Goal: Task Accomplishment & Management: Use online tool/utility

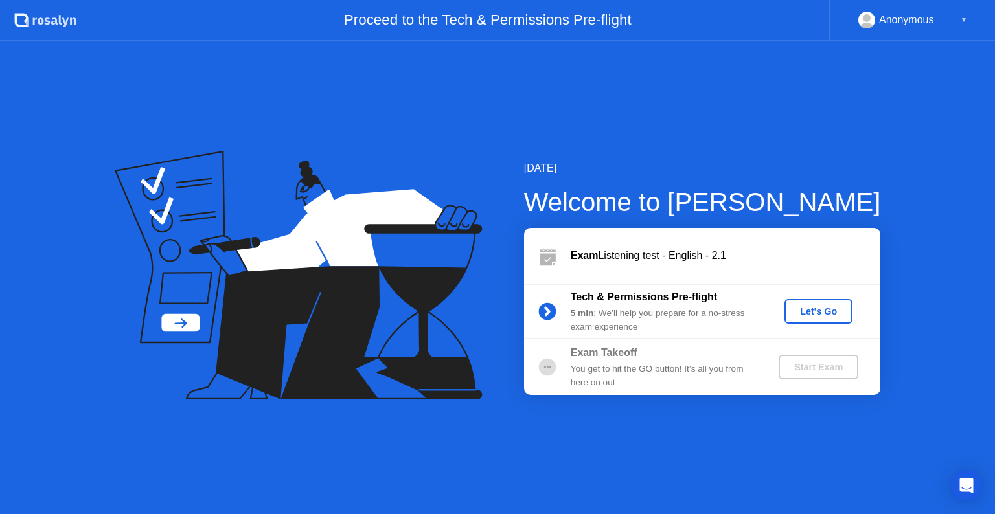
click at [815, 306] on div "Let's Go" at bounding box center [818, 311] width 58 height 10
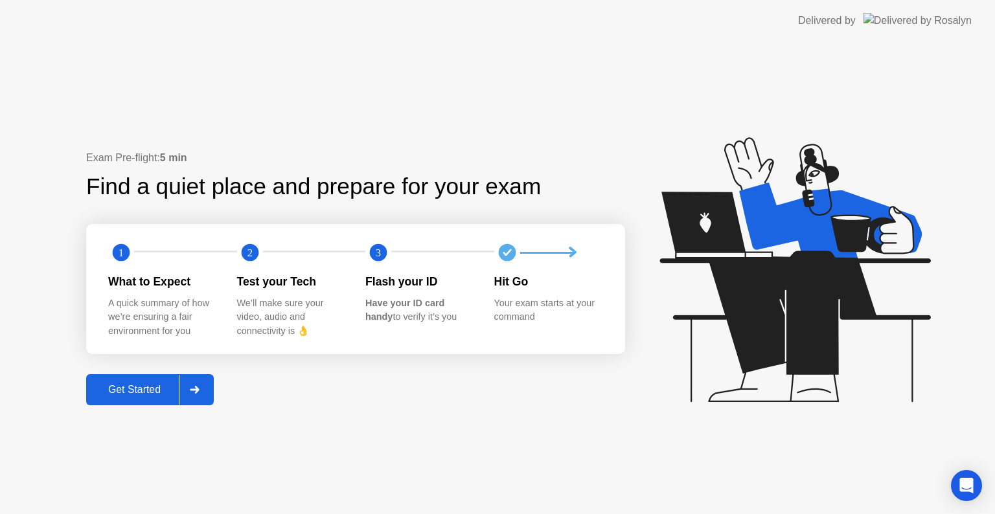
click at [127, 381] on button "Get Started" at bounding box center [150, 389] width 128 height 31
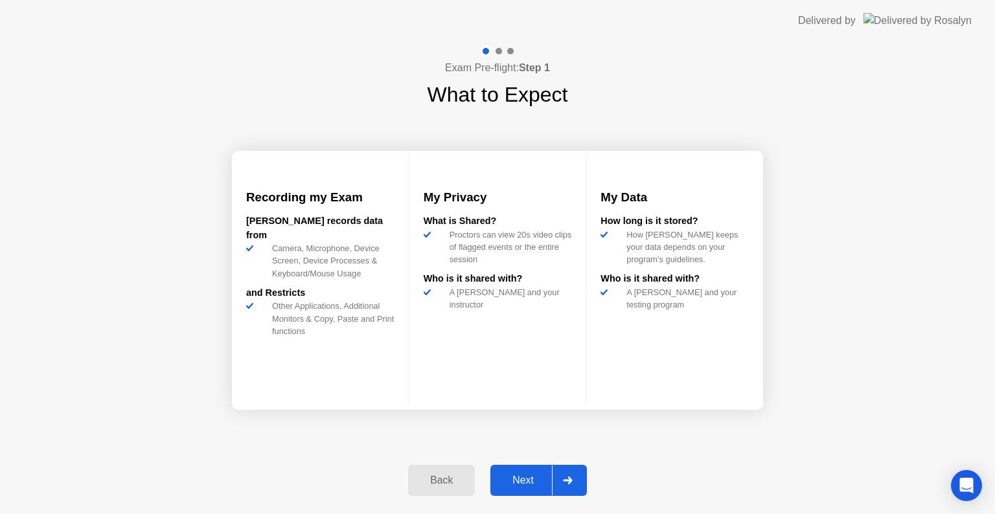
click at [512, 482] on div "Next" at bounding box center [523, 481] width 58 height 12
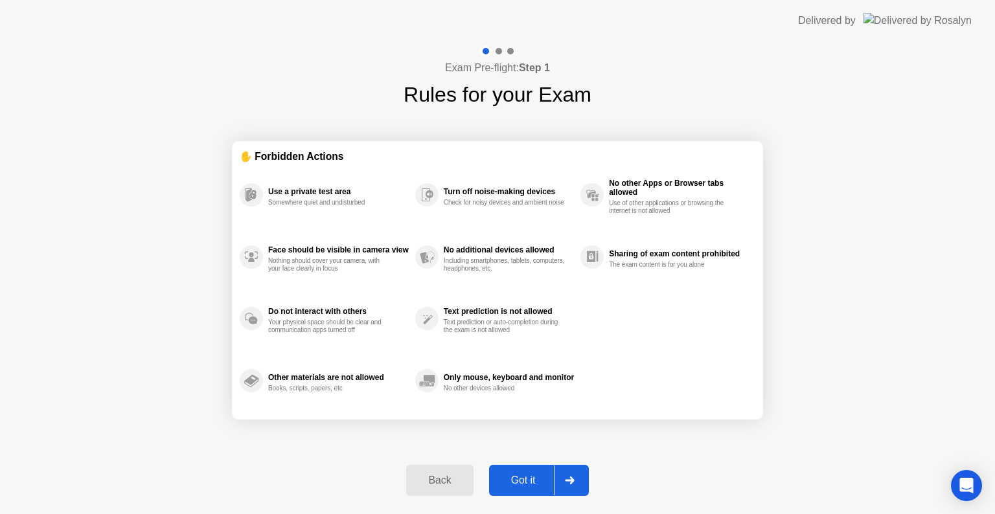
click at [512, 482] on div "Got it" at bounding box center [523, 481] width 61 height 12
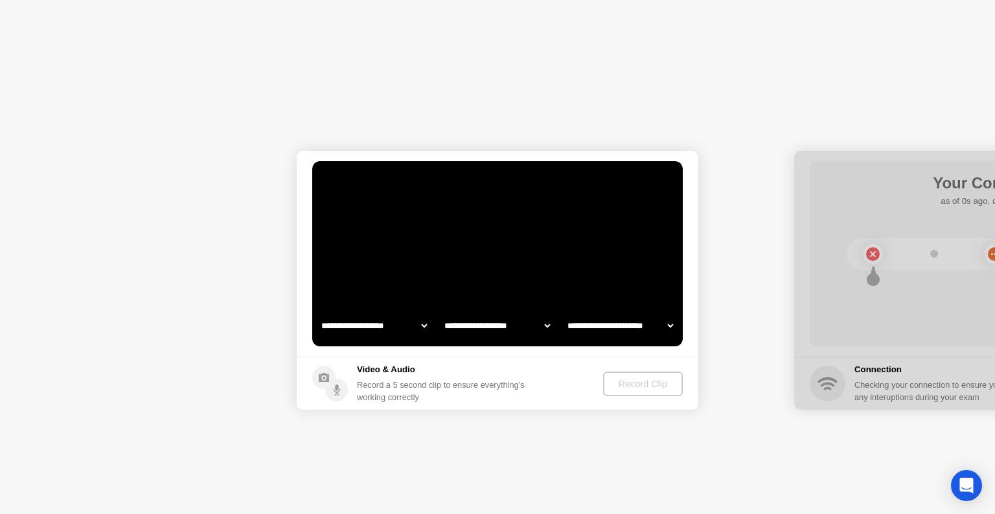
select select "**********"
select select "*******"
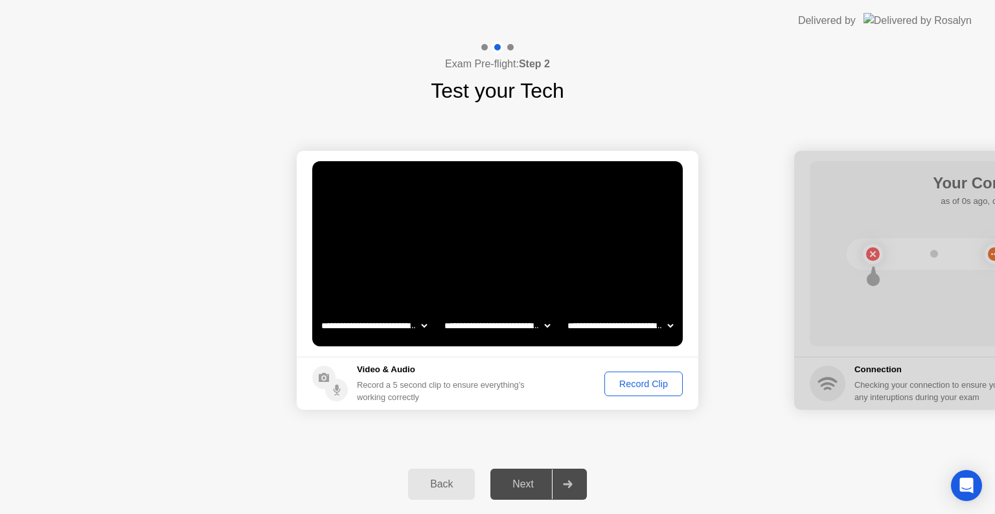
click at [639, 386] on div "Record Clip" at bounding box center [643, 384] width 69 height 10
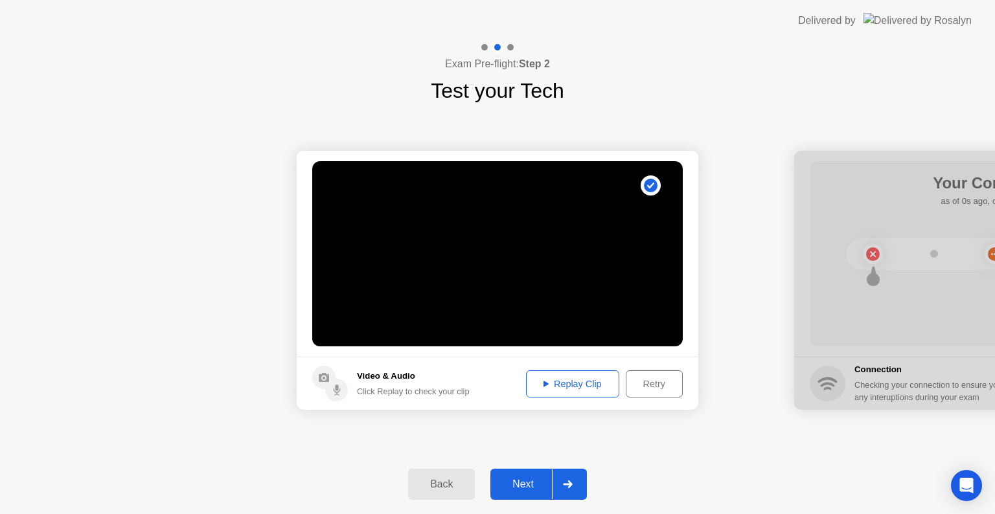
click at [568, 382] on div "Replay Clip" at bounding box center [572, 384] width 84 height 10
click at [567, 477] on div at bounding box center [567, 485] width 31 height 30
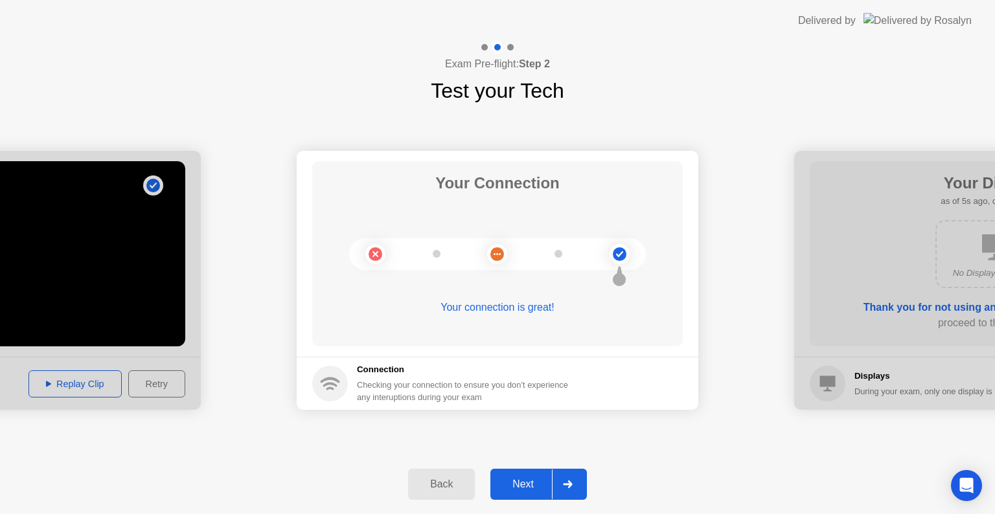
click at [567, 477] on div at bounding box center [567, 485] width 31 height 30
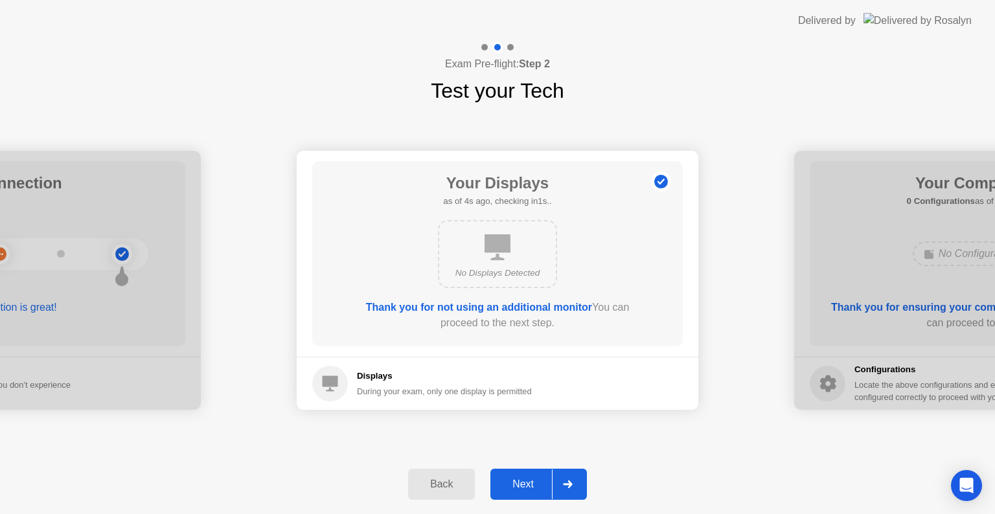
click at [567, 477] on div at bounding box center [567, 485] width 31 height 30
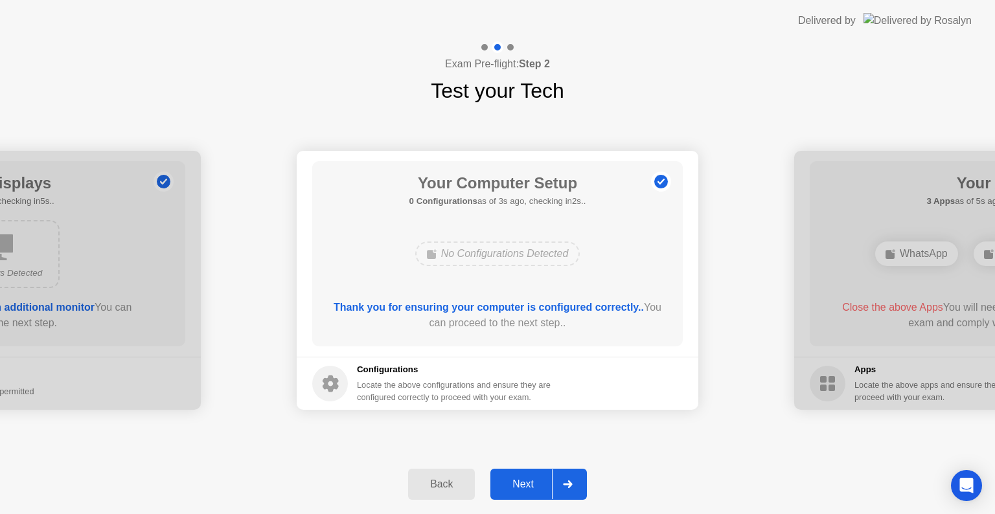
click at [567, 477] on div at bounding box center [567, 485] width 31 height 30
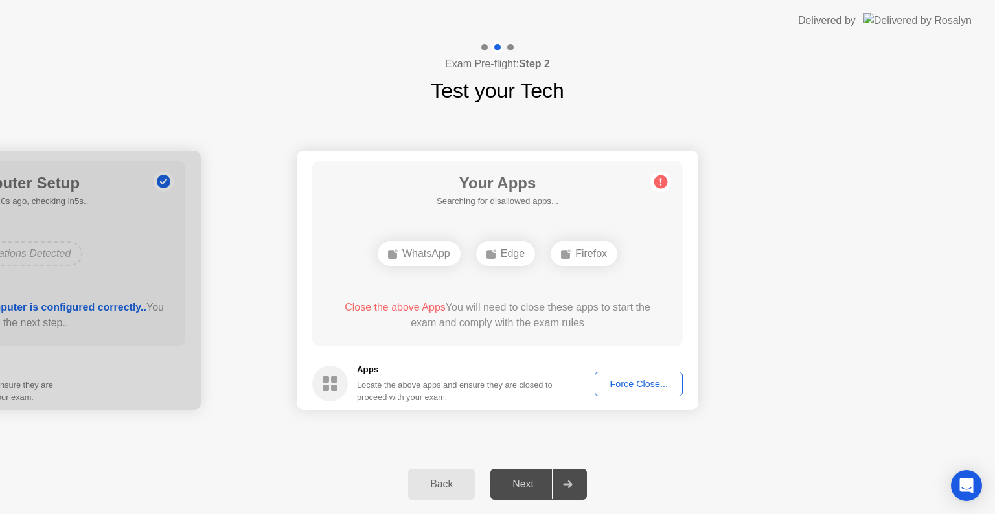
click at [642, 383] on div "Force Close..." at bounding box center [638, 384] width 79 height 10
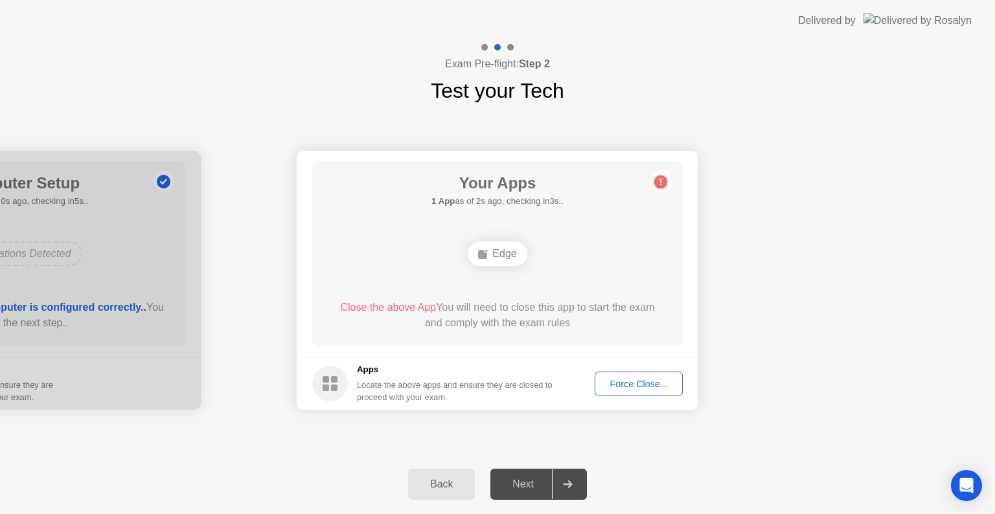
click at [653, 386] on div "Force Close..." at bounding box center [638, 384] width 79 height 10
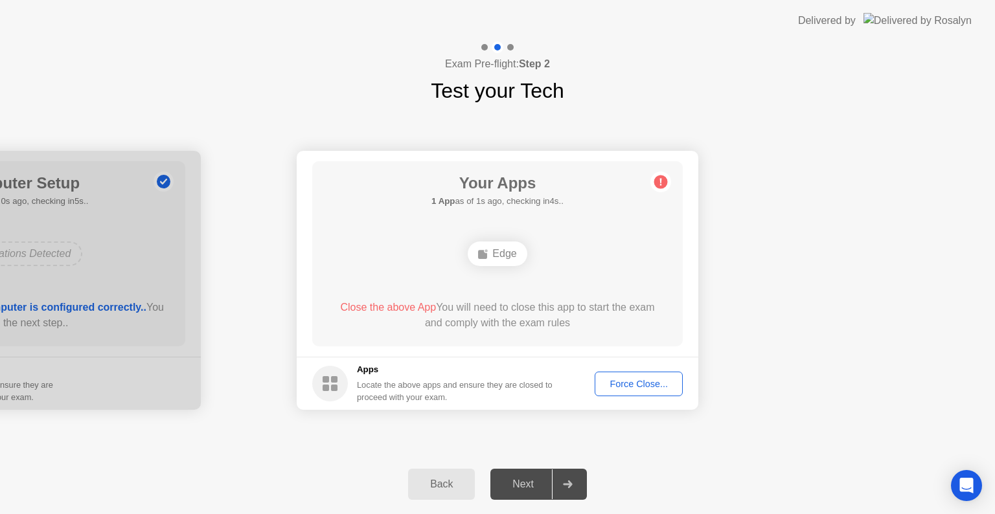
click at [650, 386] on div "Force Close..." at bounding box center [638, 384] width 79 height 10
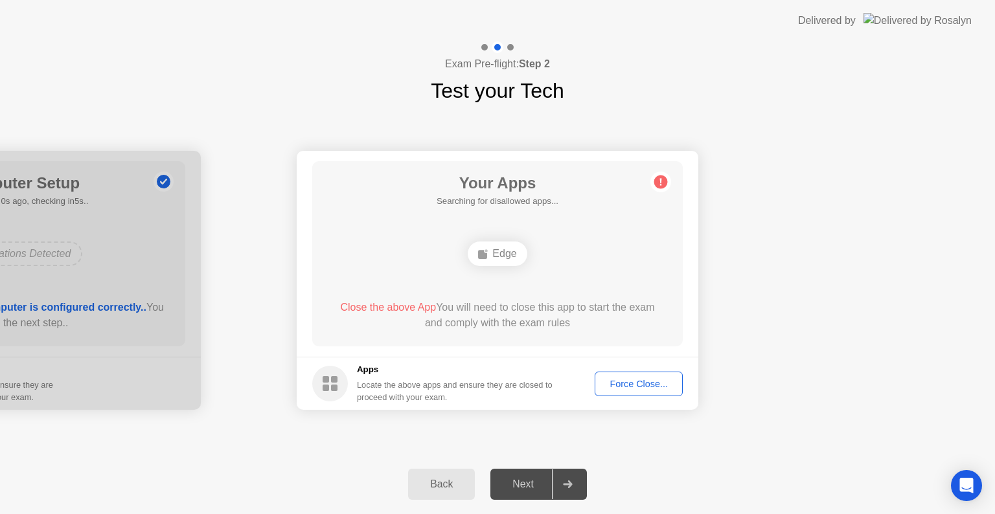
click at [642, 382] on div "Force Close..." at bounding box center [638, 384] width 79 height 10
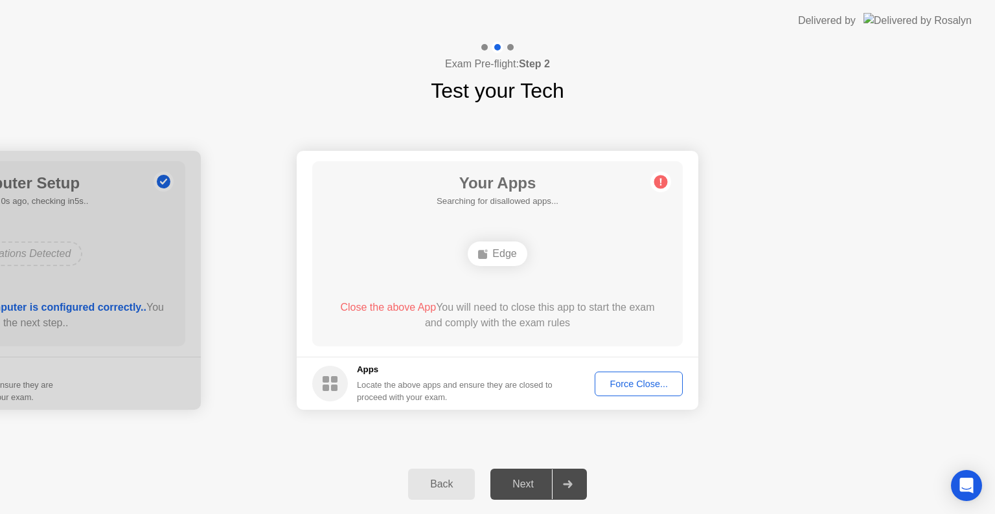
click at [639, 382] on div "Force Close..." at bounding box center [638, 384] width 79 height 10
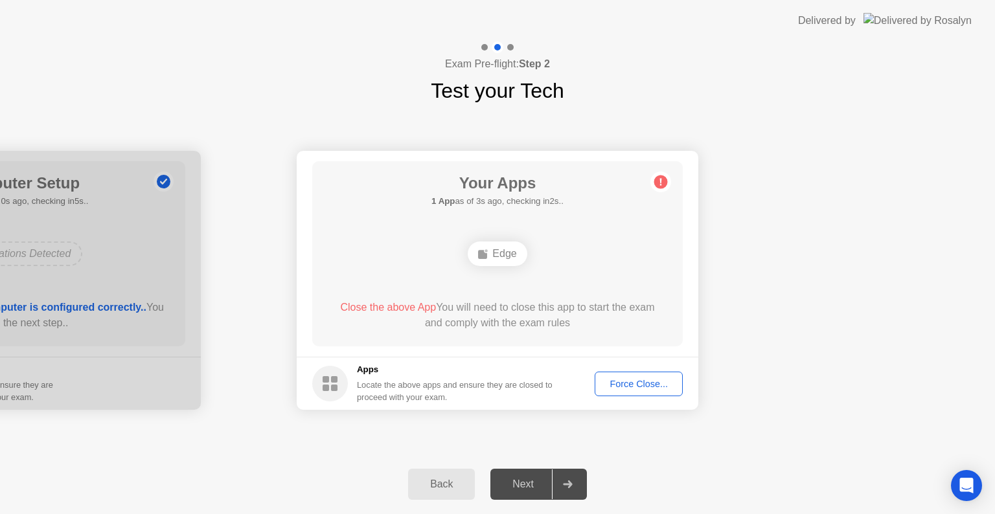
click at [622, 375] on button "Force Close..." at bounding box center [639, 384] width 88 height 25
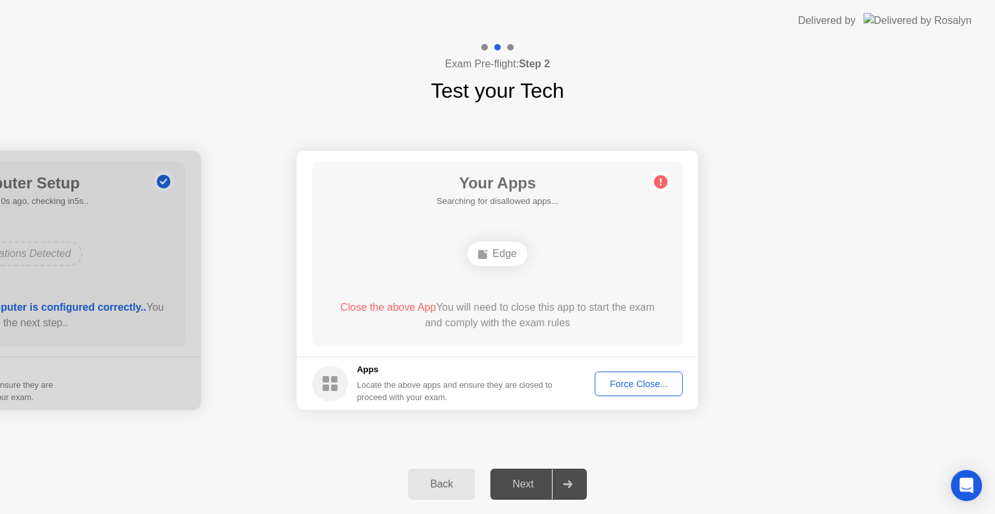
click at [658, 388] on div "Force Close..." at bounding box center [638, 384] width 79 height 10
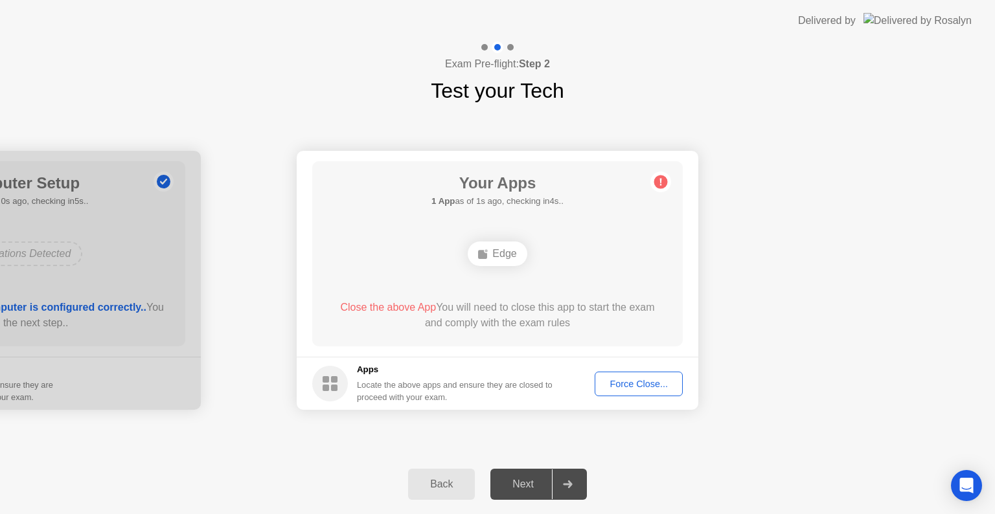
click at [322, 383] on circle at bounding box center [330, 384] width 36 height 36
click at [493, 254] on div "Edge" at bounding box center [497, 254] width 59 height 25
click at [632, 389] on div "Force Close..." at bounding box center [638, 384] width 79 height 10
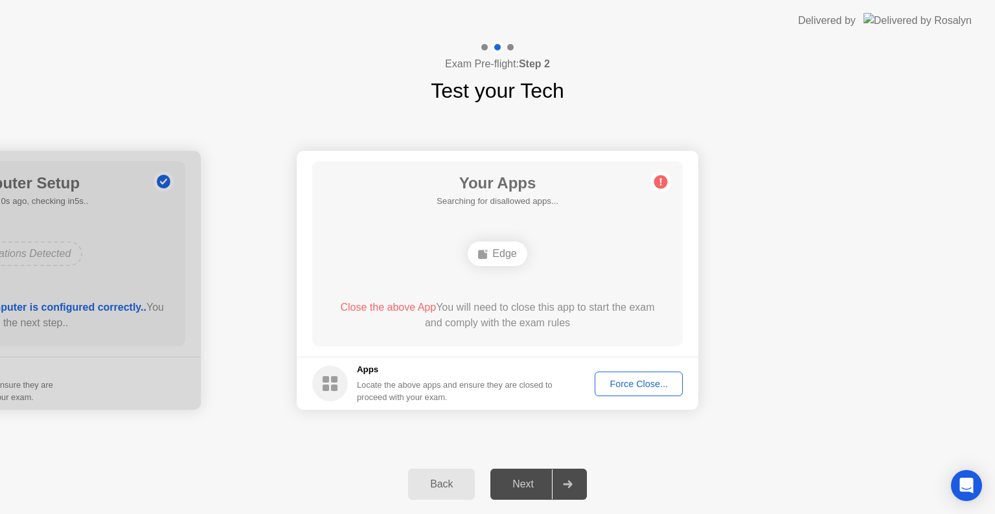
click at [637, 381] on div "Force Close..." at bounding box center [638, 384] width 79 height 10
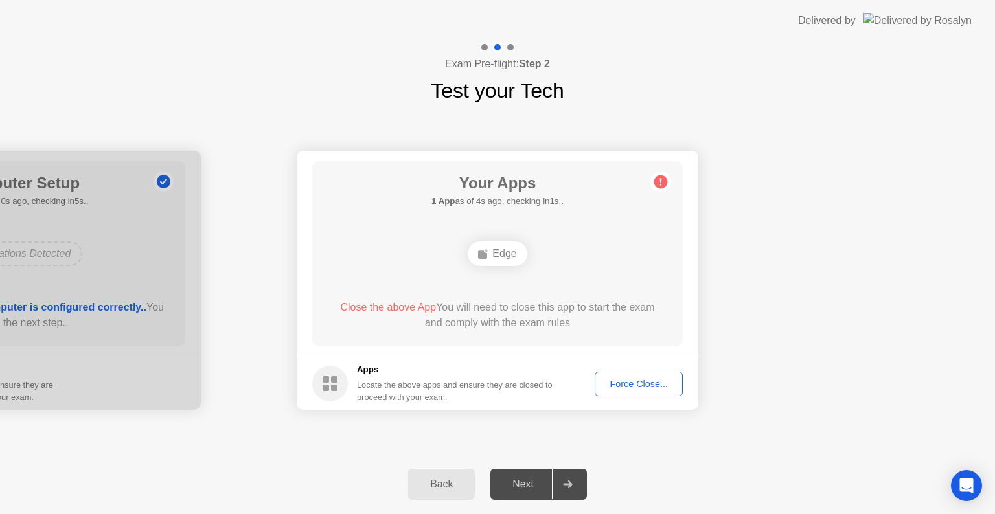
click at [568, 482] on icon at bounding box center [568, 485] width 10 height 8
click at [528, 482] on div "Next" at bounding box center [523, 485] width 58 height 12
click at [440, 480] on div "Back" at bounding box center [441, 485] width 59 height 12
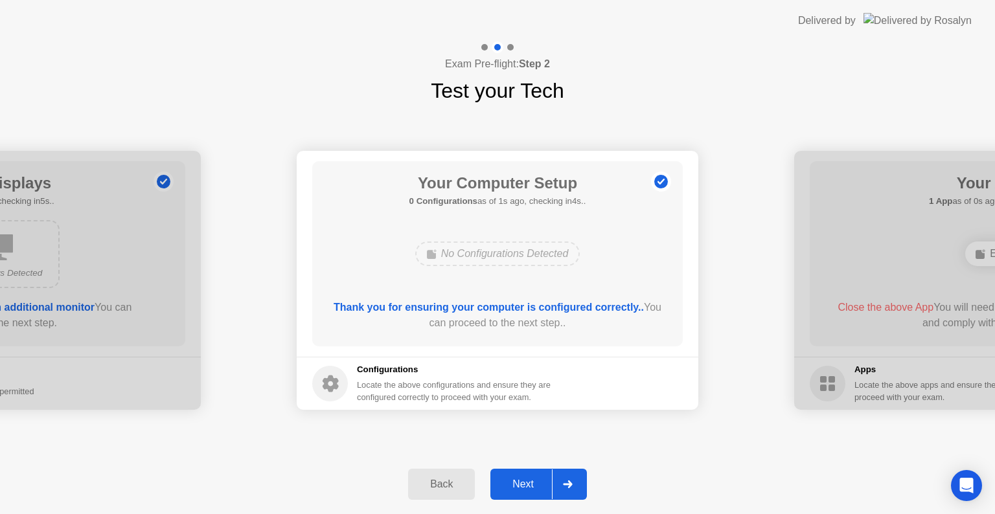
click at [580, 486] on div at bounding box center [567, 485] width 31 height 30
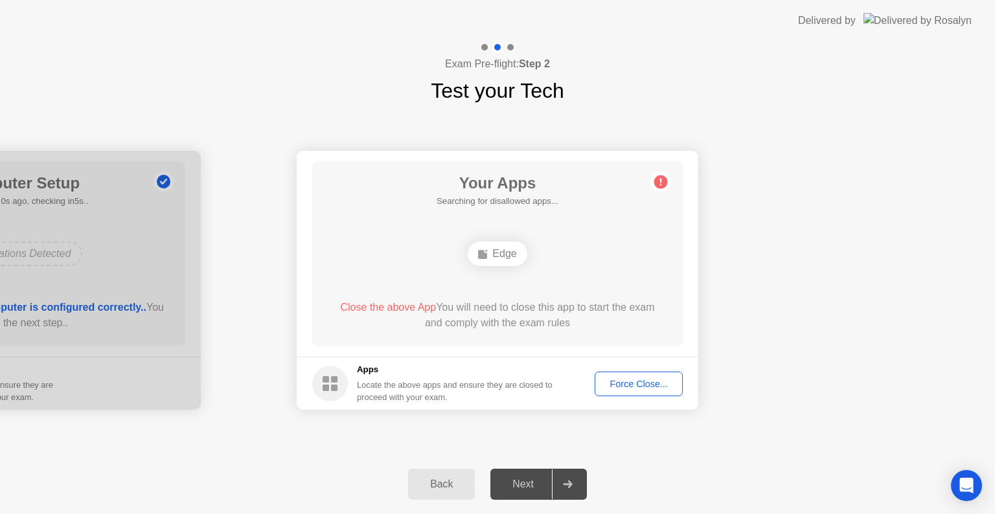
click at [508, 256] on div "Edge" at bounding box center [497, 254] width 59 height 25
click at [398, 306] on span "Close the above App" at bounding box center [388, 307] width 96 height 11
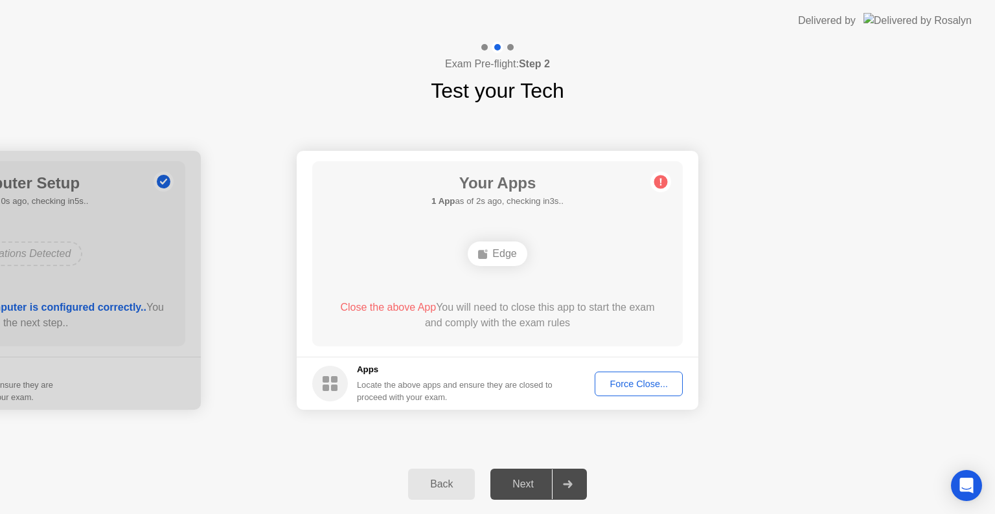
click at [398, 306] on span "Close the above App" at bounding box center [388, 307] width 96 height 11
click at [648, 385] on div "Force Close..." at bounding box center [638, 384] width 79 height 10
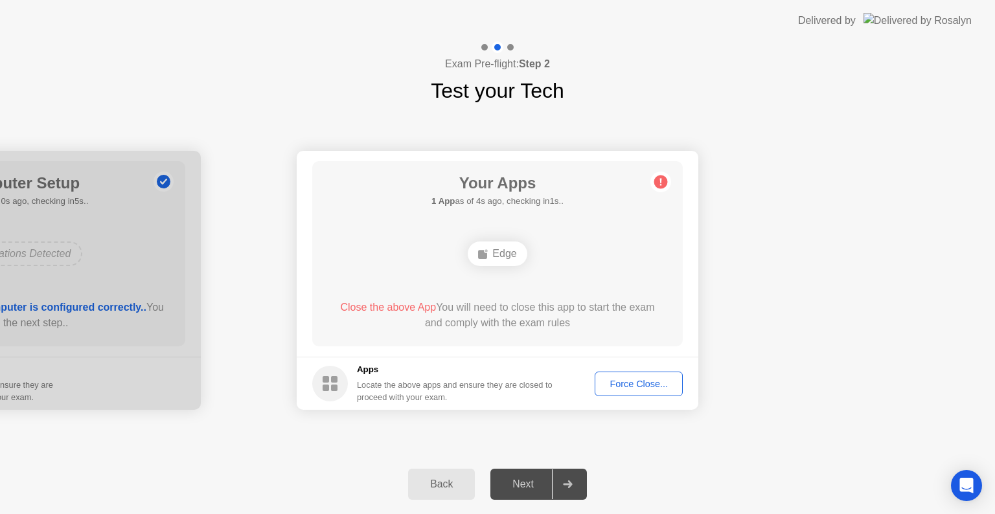
click at [655, 380] on div "Force Close..." at bounding box center [638, 384] width 79 height 10
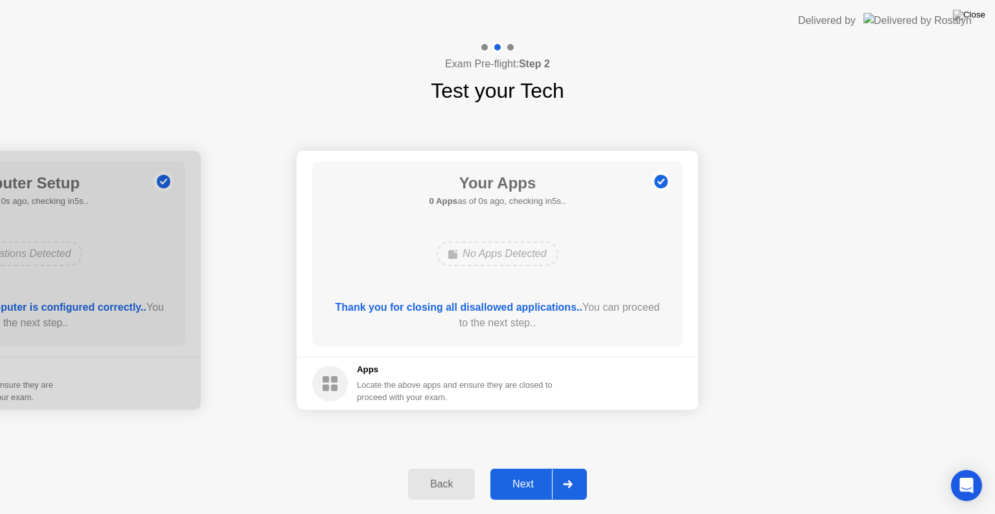
drag, startPoint x: 731, startPoint y: 351, endPoint x: 731, endPoint y: 366, distance: 14.9
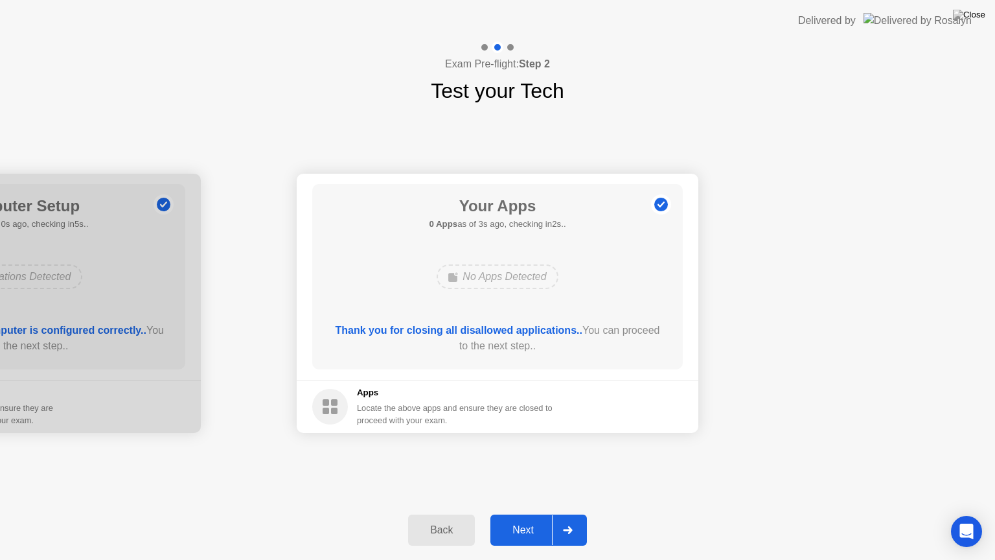
click at [569, 514] on div at bounding box center [567, 530] width 31 height 30
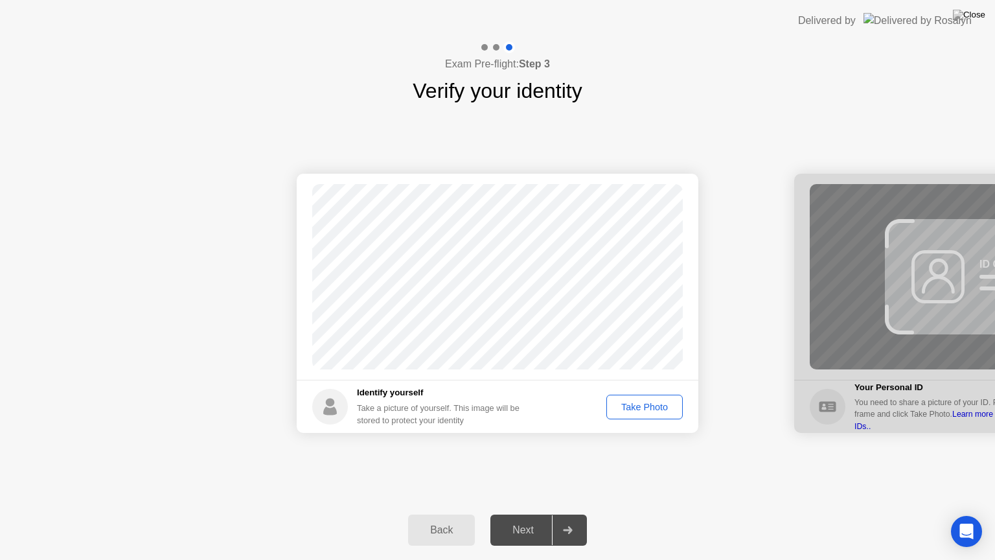
click at [650, 402] on div "Take Photo" at bounding box center [644, 407] width 67 height 10
click at [570, 514] on div at bounding box center [567, 530] width 31 height 30
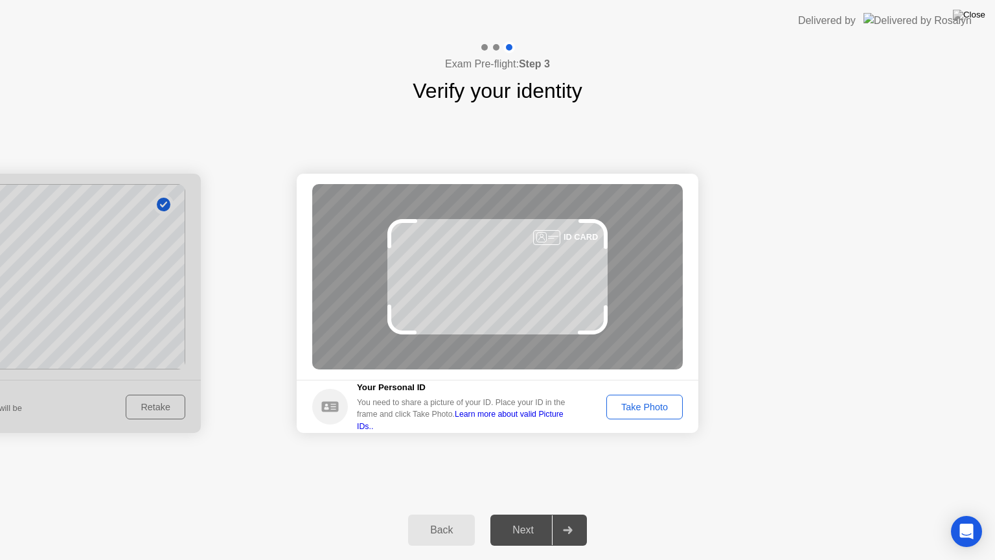
click at [640, 398] on button "Take Photo" at bounding box center [644, 406] width 76 height 25
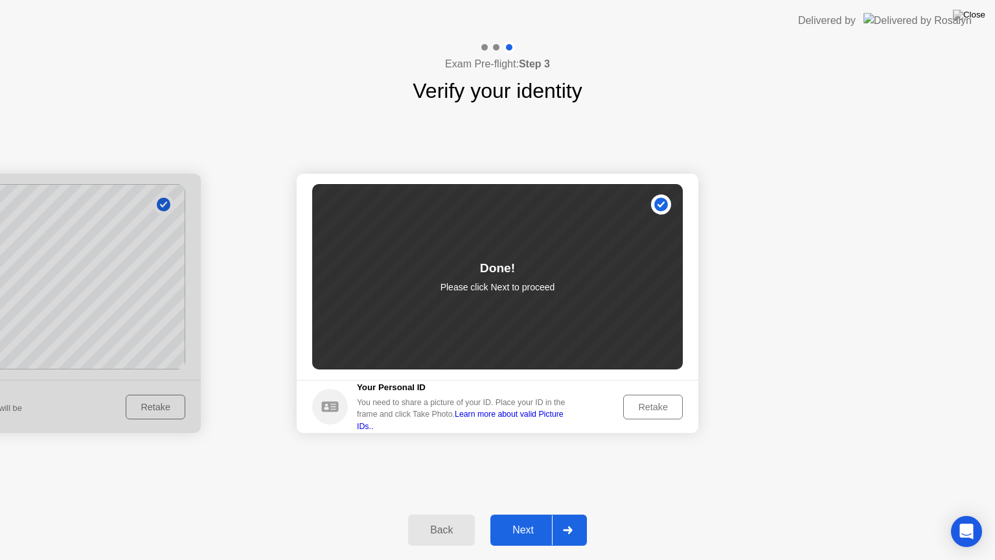
click at [572, 514] on div at bounding box center [567, 530] width 31 height 30
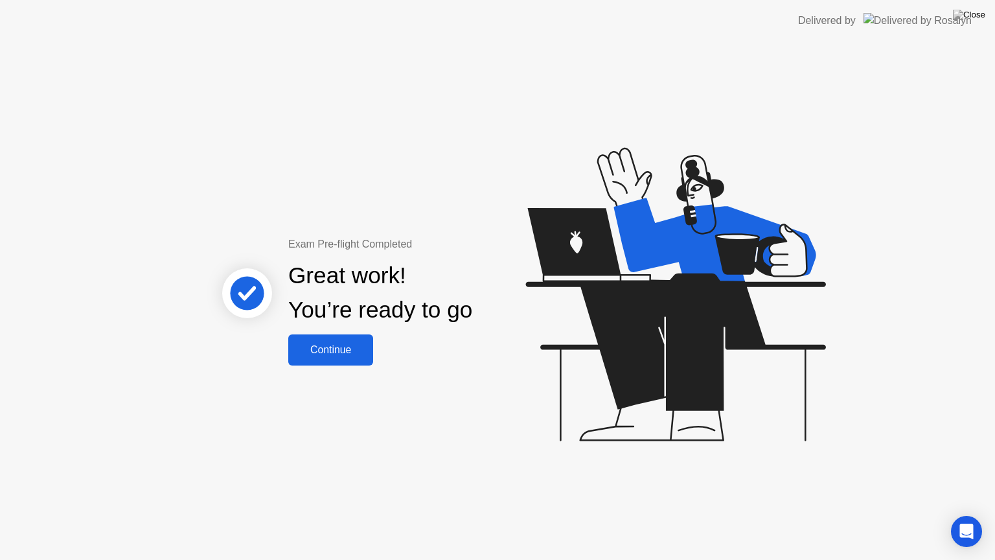
click at [332, 350] on div "Continue" at bounding box center [330, 350] width 77 height 12
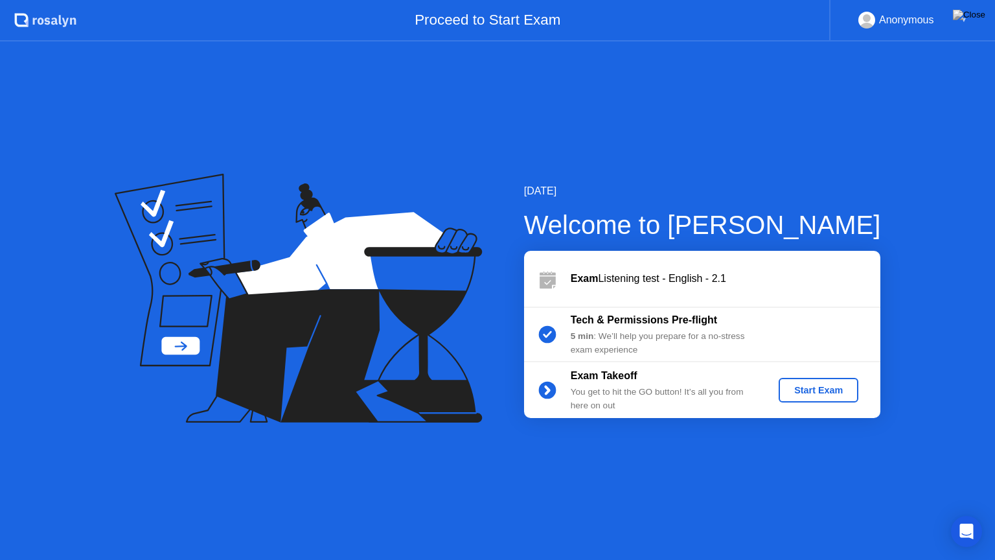
click at [799, 387] on div "Start Exam" at bounding box center [818, 390] width 69 height 10
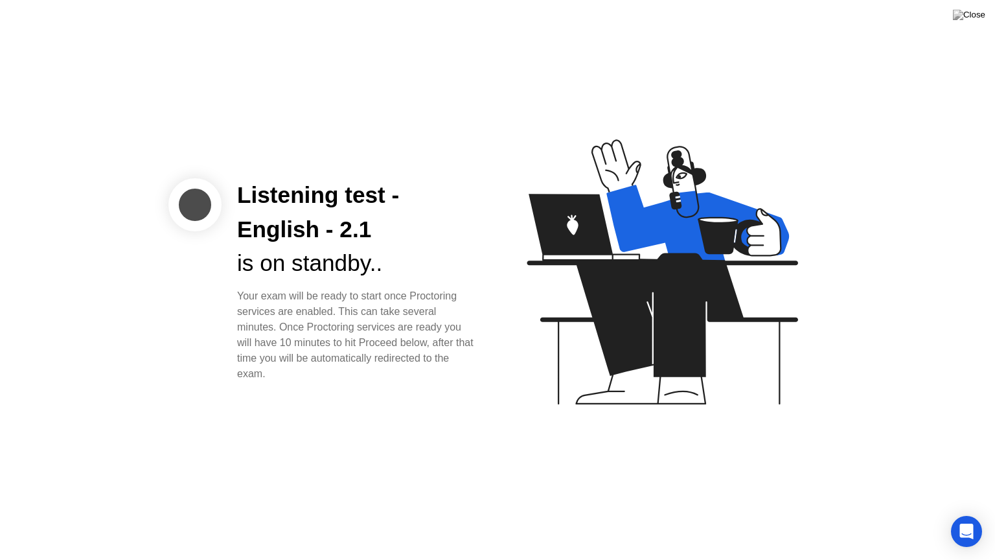
click at [767, 508] on div "Listening test - English - 2.1 is on standby.. Your exam will be ready to start…" at bounding box center [497, 280] width 995 height 560
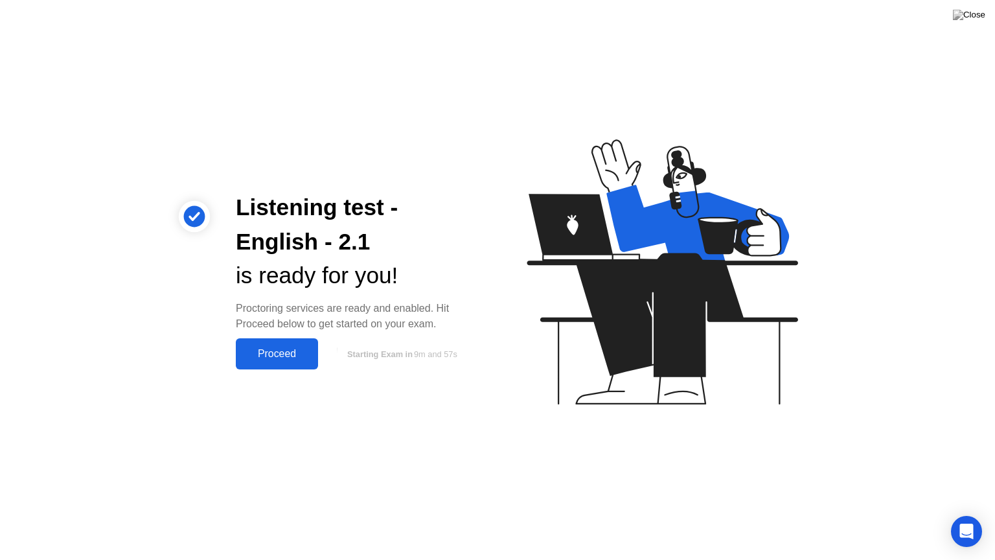
click at [282, 354] on div "Proceed" at bounding box center [277, 354] width 74 height 12
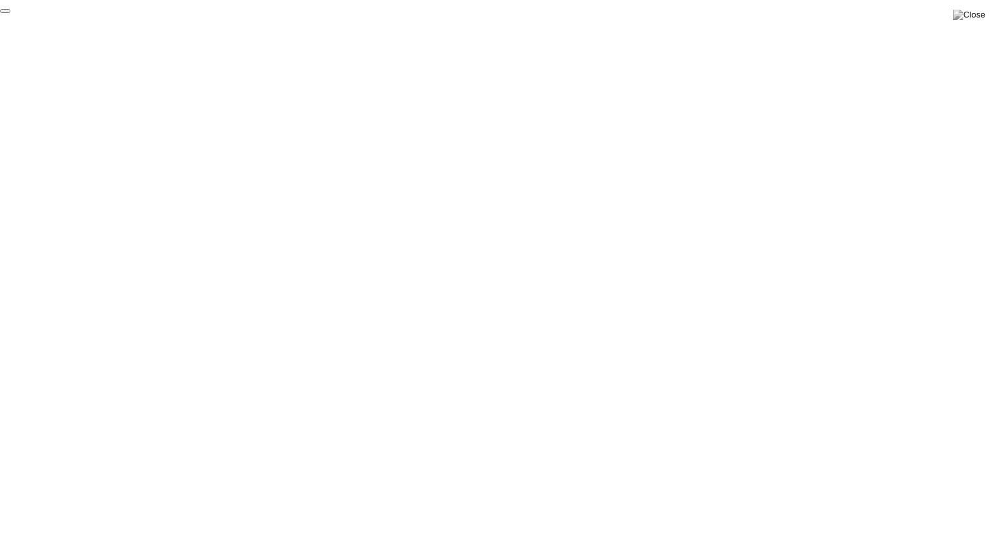
click div "End Proctoring Session"
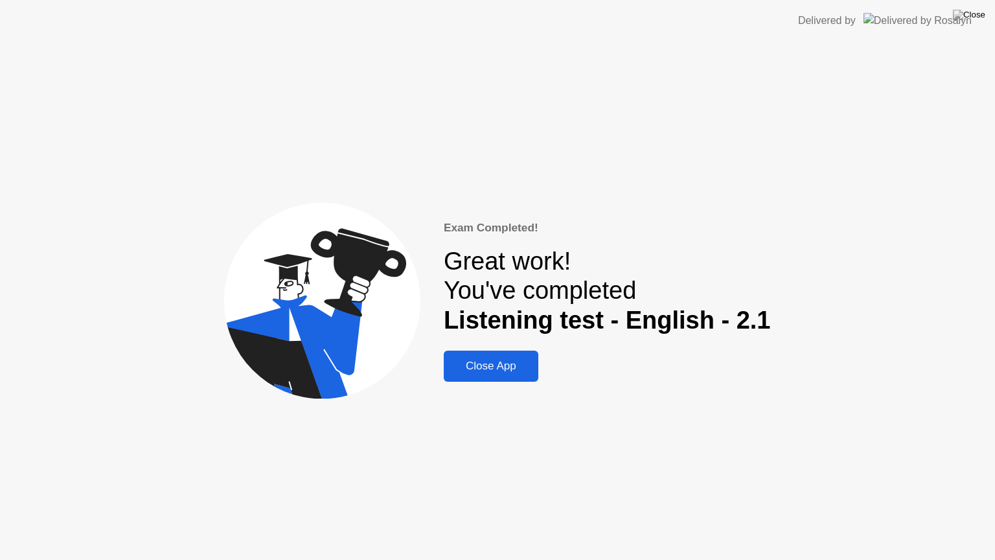
click at [503, 370] on div "Close App" at bounding box center [491, 365] width 87 height 13
